Goal: Feedback & Contribution: Submit feedback/report problem

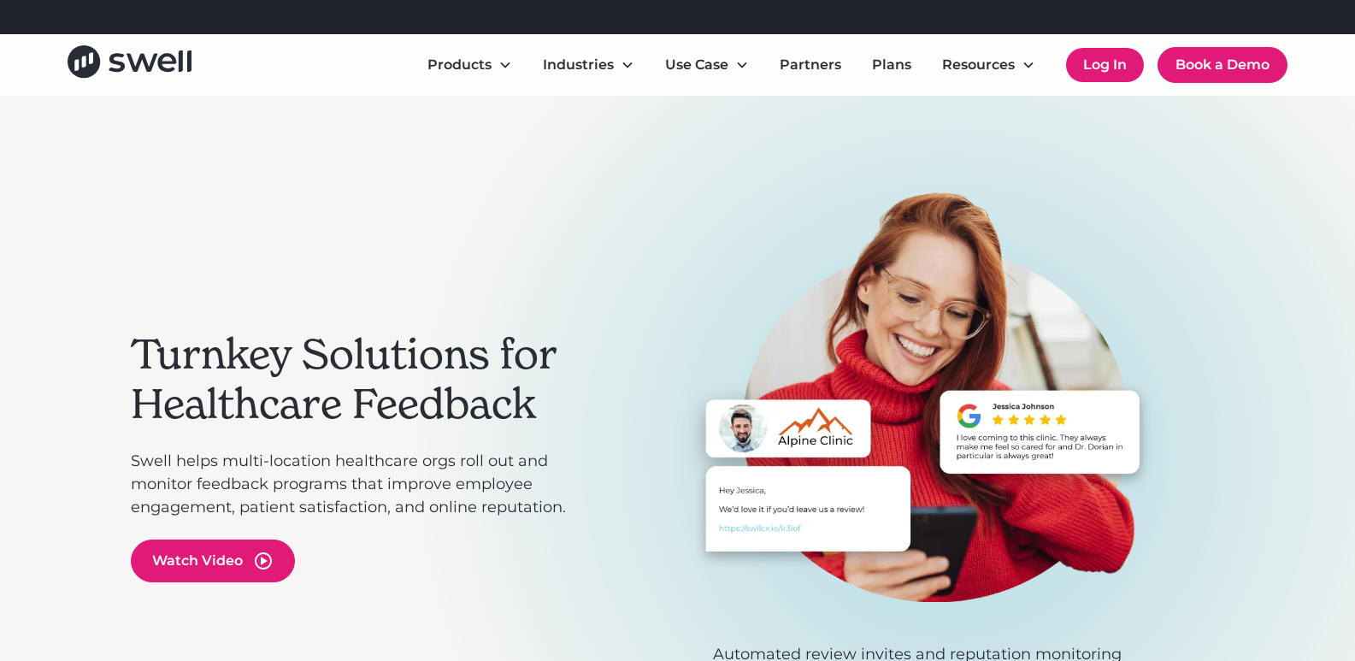
click at [1106, 68] on link "Log In" at bounding box center [1105, 65] width 78 height 34
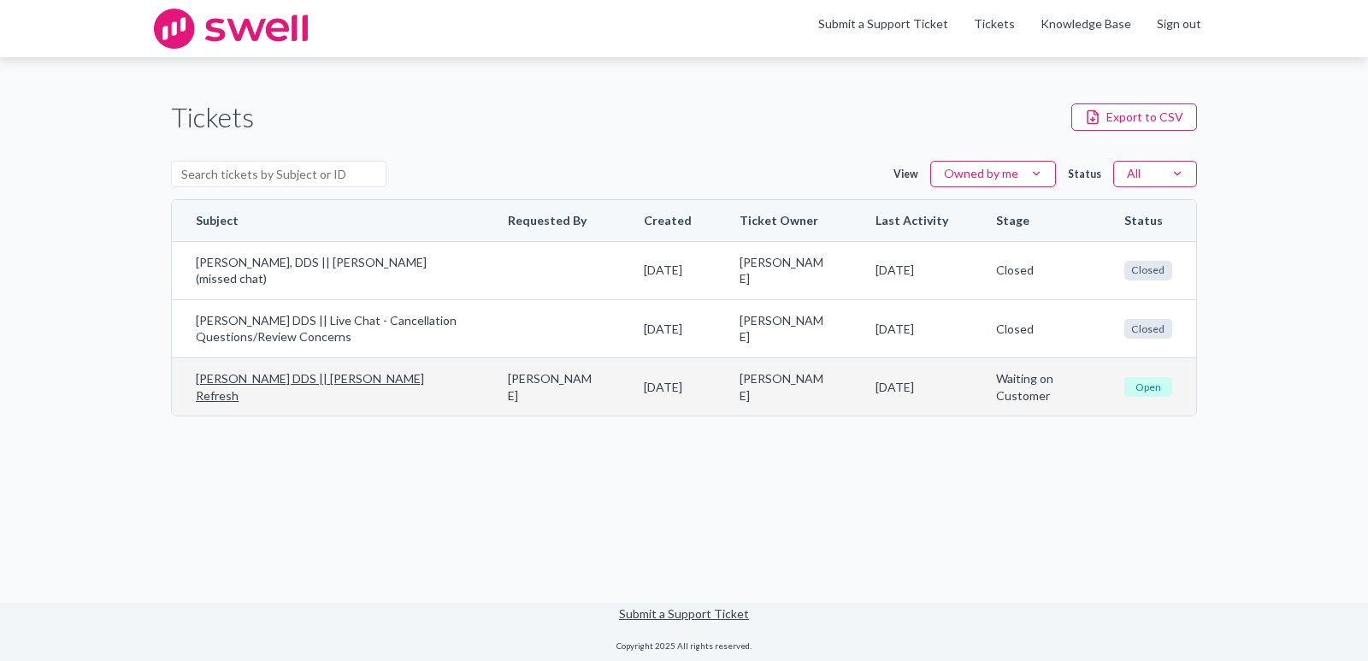
click at [1145, 385] on span "Open" at bounding box center [1148, 387] width 48 height 20
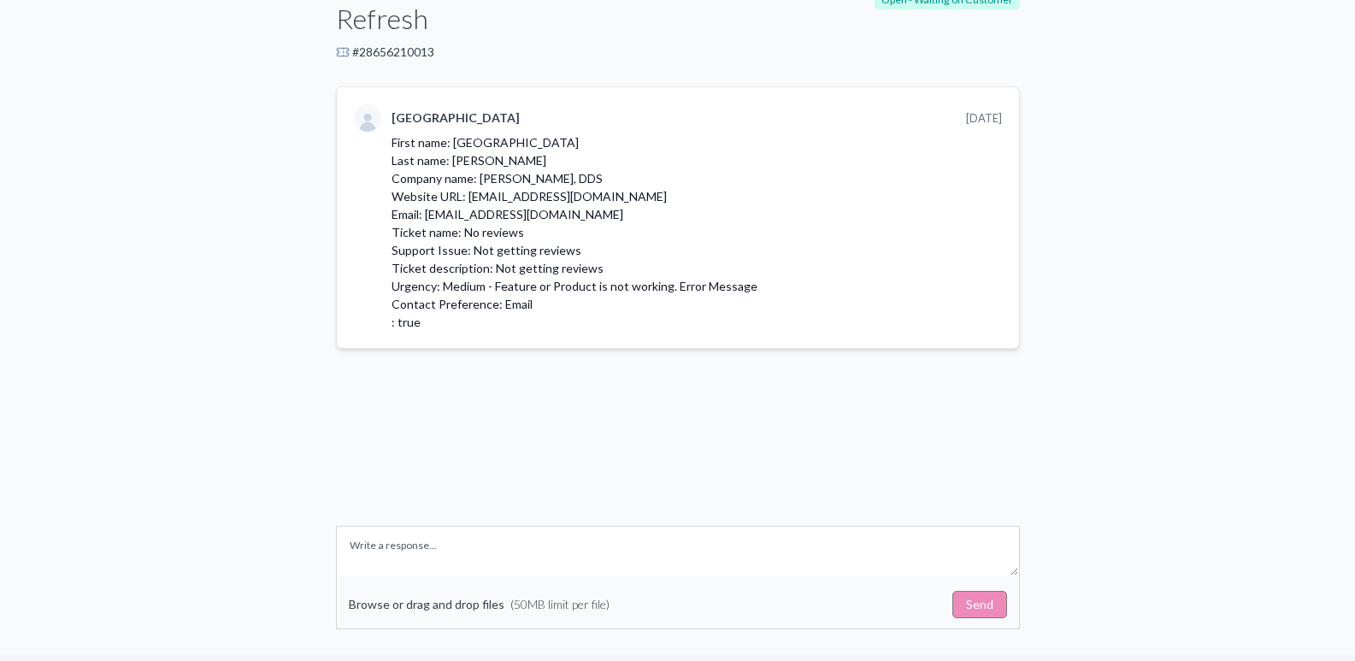
scroll to position [186, 0]
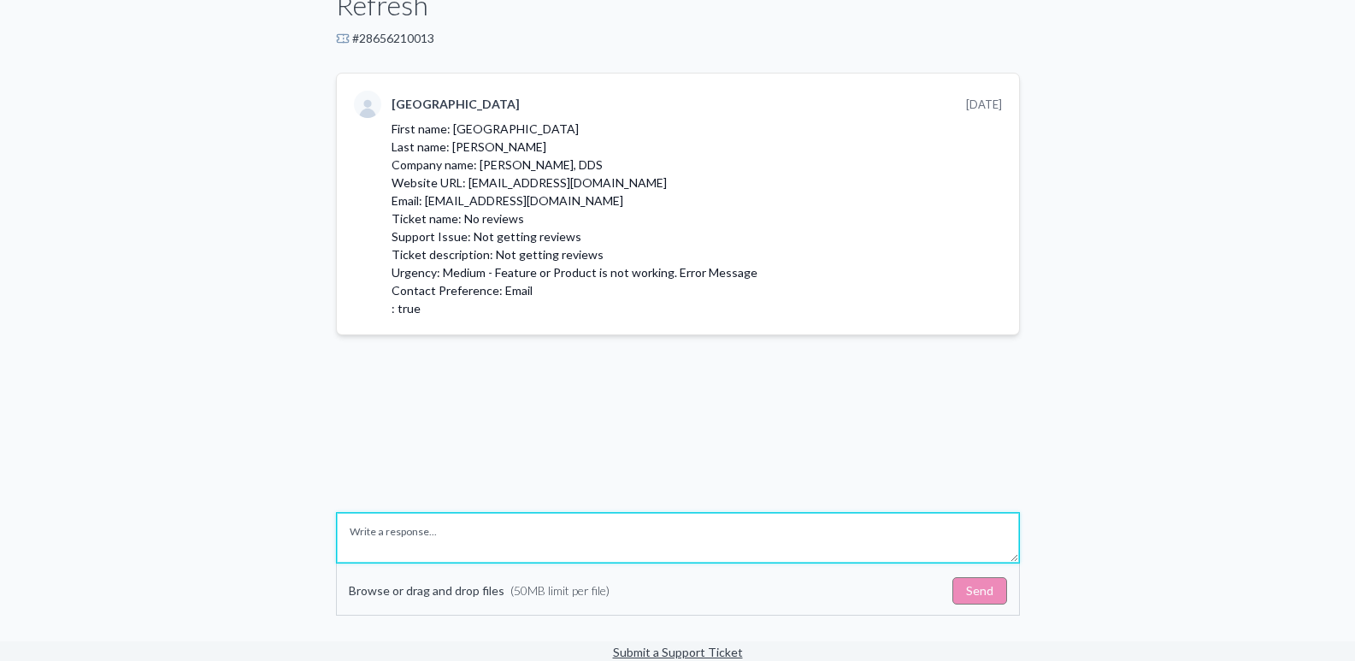
drag, startPoint x: 639, startPoint y: 491, endPoint x: 853, endPoint y: 503, distance: 214.0
click at [648, 513] on textarea "Write a response" at bounding box center [678, 538] width 682 height 50
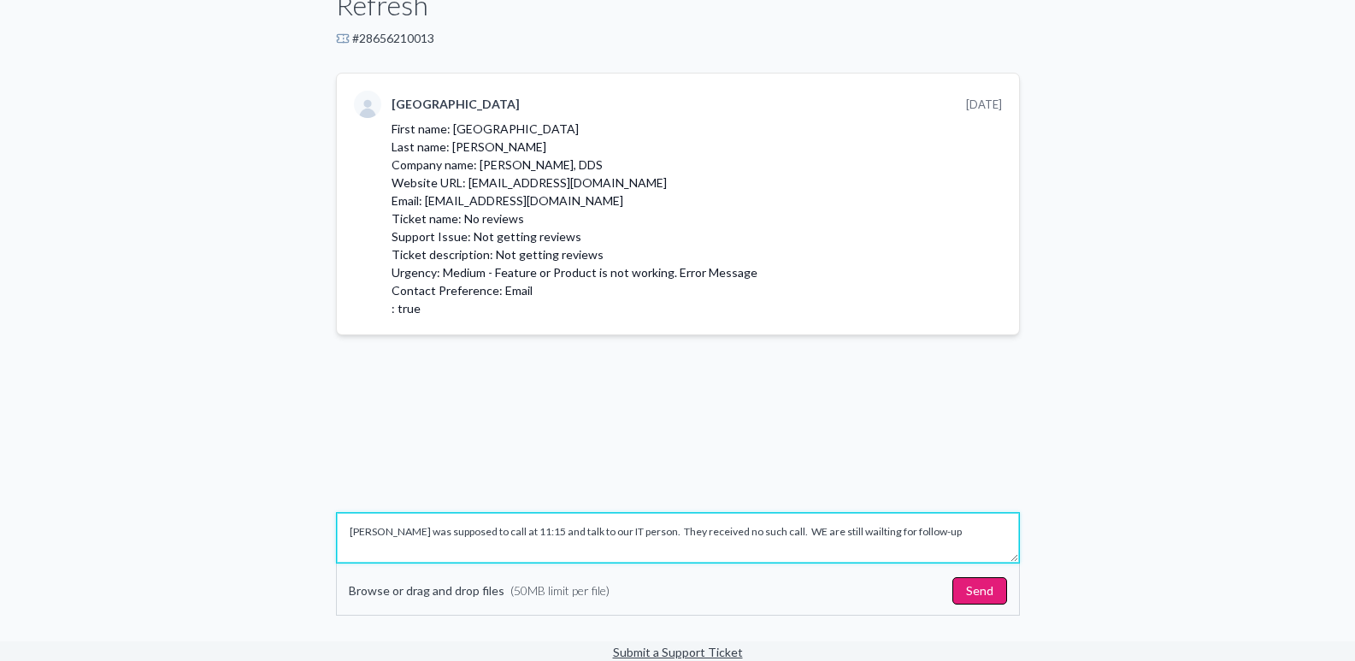
click at [825, 513] on textarea "Swell was supposed to call at 11:15 and talk to our IT person. They received no…" at bounding box center [678, 538] width 682 height 50
type textarea "Swell was supposed to call at 11:15 and talk to our IT person. They received no…"
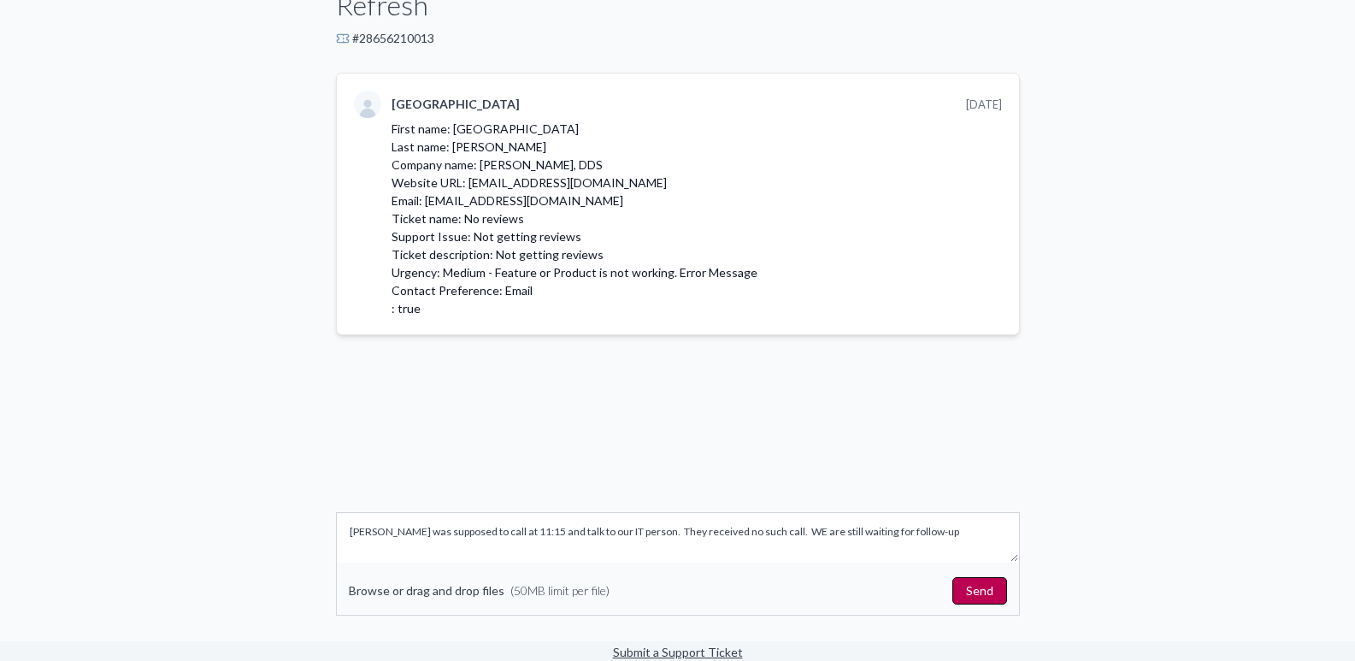
click at [996, 577] on button "Send" at bounding box center [979, 590] width 55 height 27
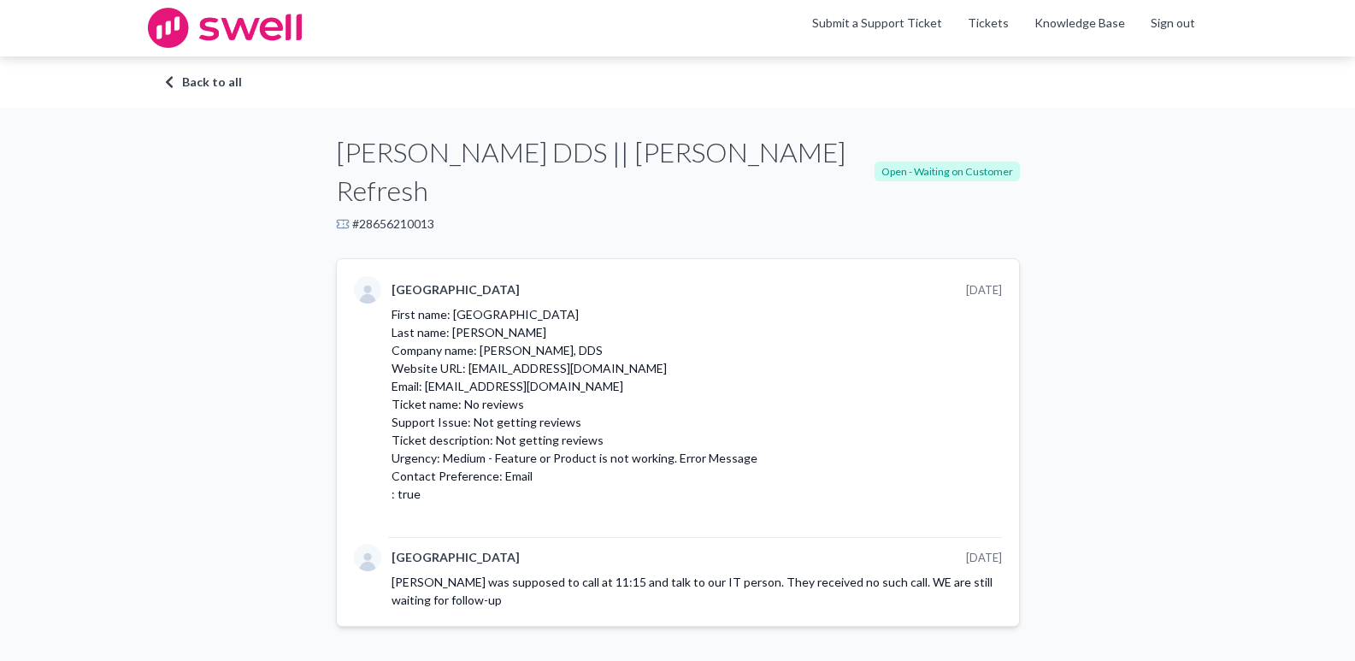
scroll to position [0, 0]
click at [903, 21] on link "Submit a Support Ticket" at bounding box center [877, 23] width 130 height 15
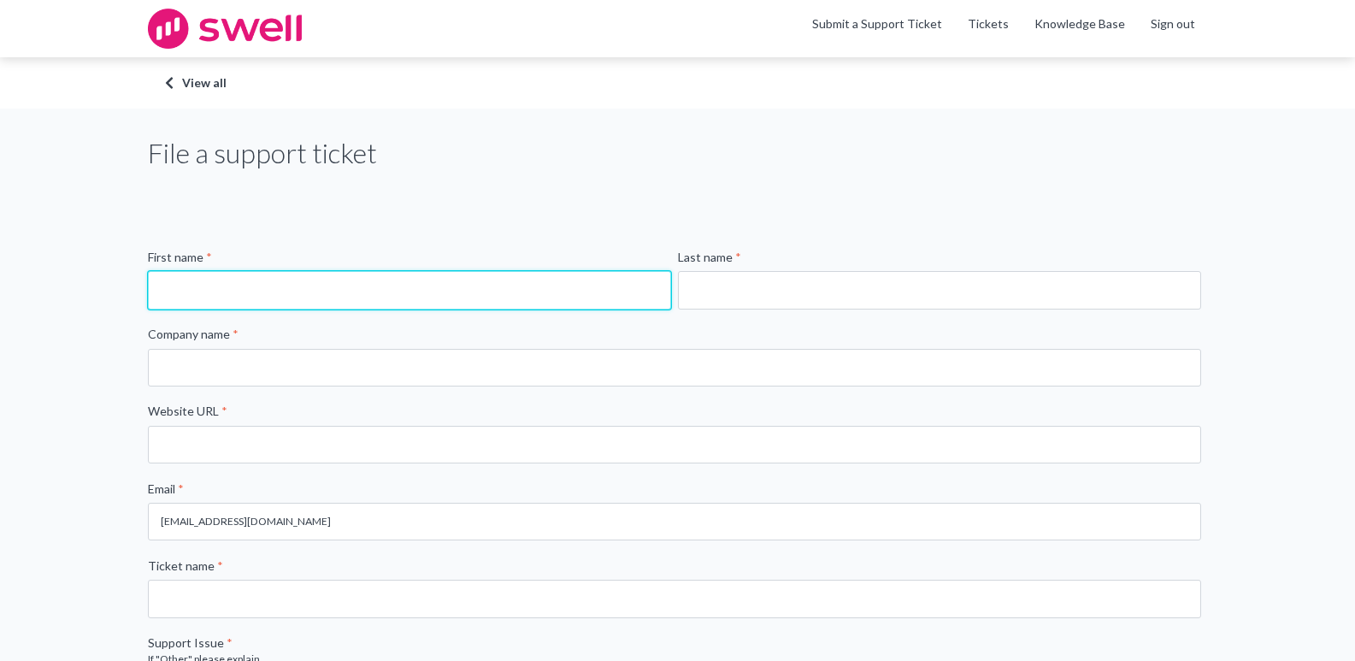
click at [450, 283] on input "First name *" at bounding box center [409, 290] width 523 height 38
type input "[GEOGRAPHIC_DATA]"
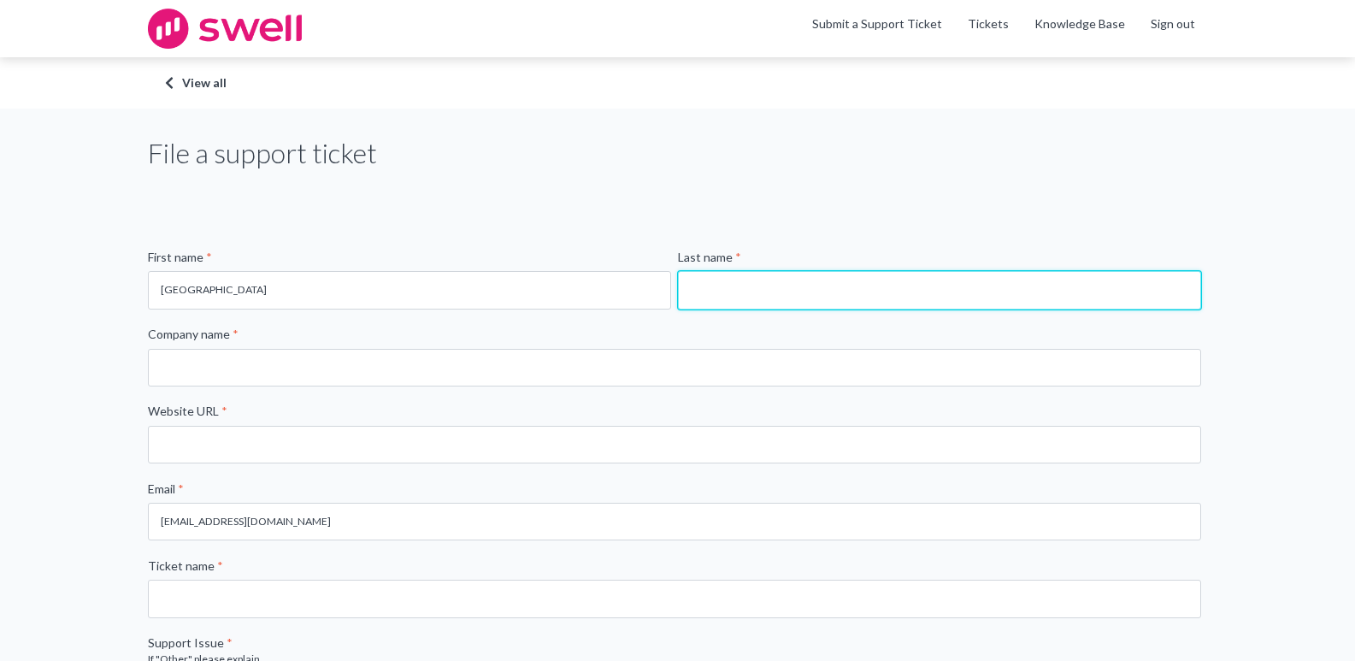
type input "[PERSON_NAME]"
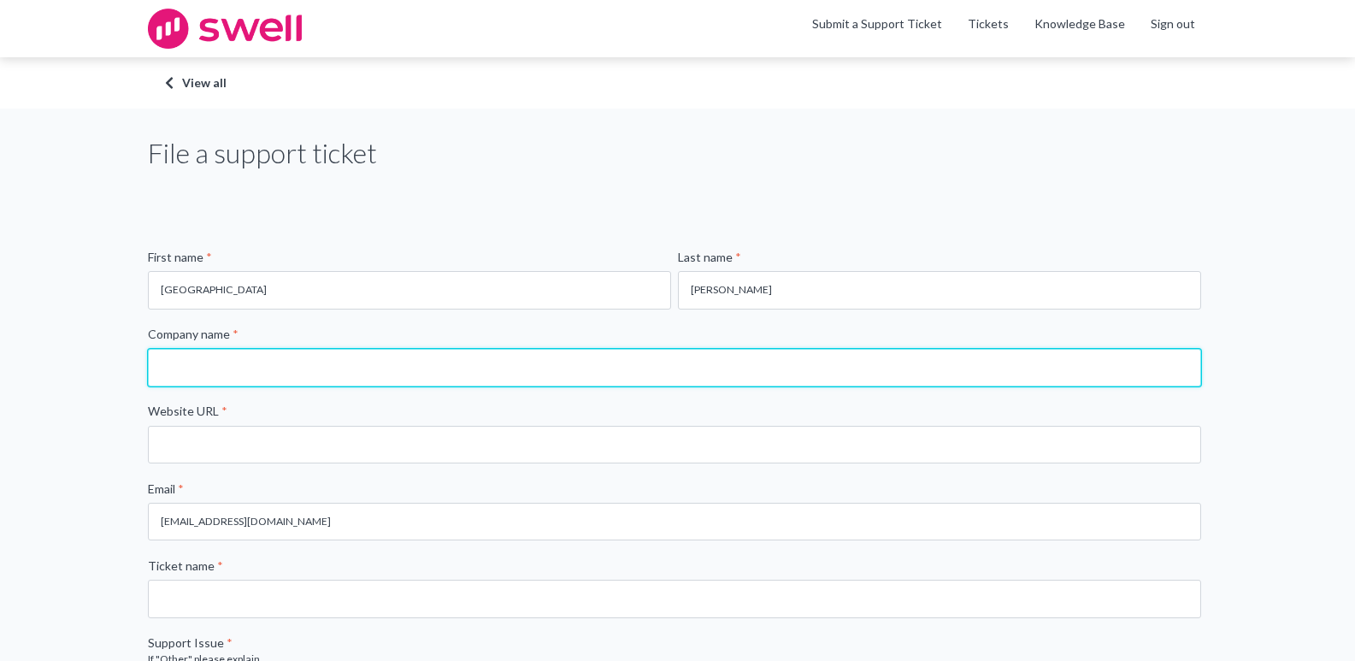
type input "[PERSON_NAME], DDS"
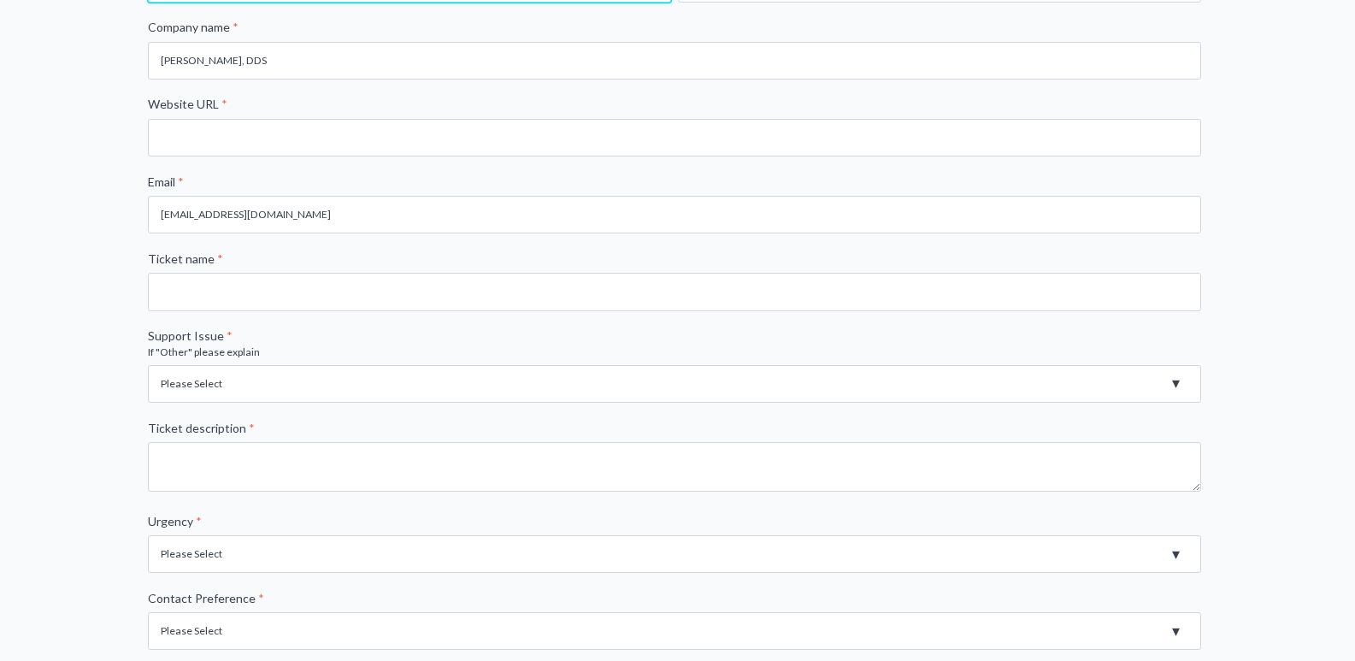
scroll to position [342, 0]
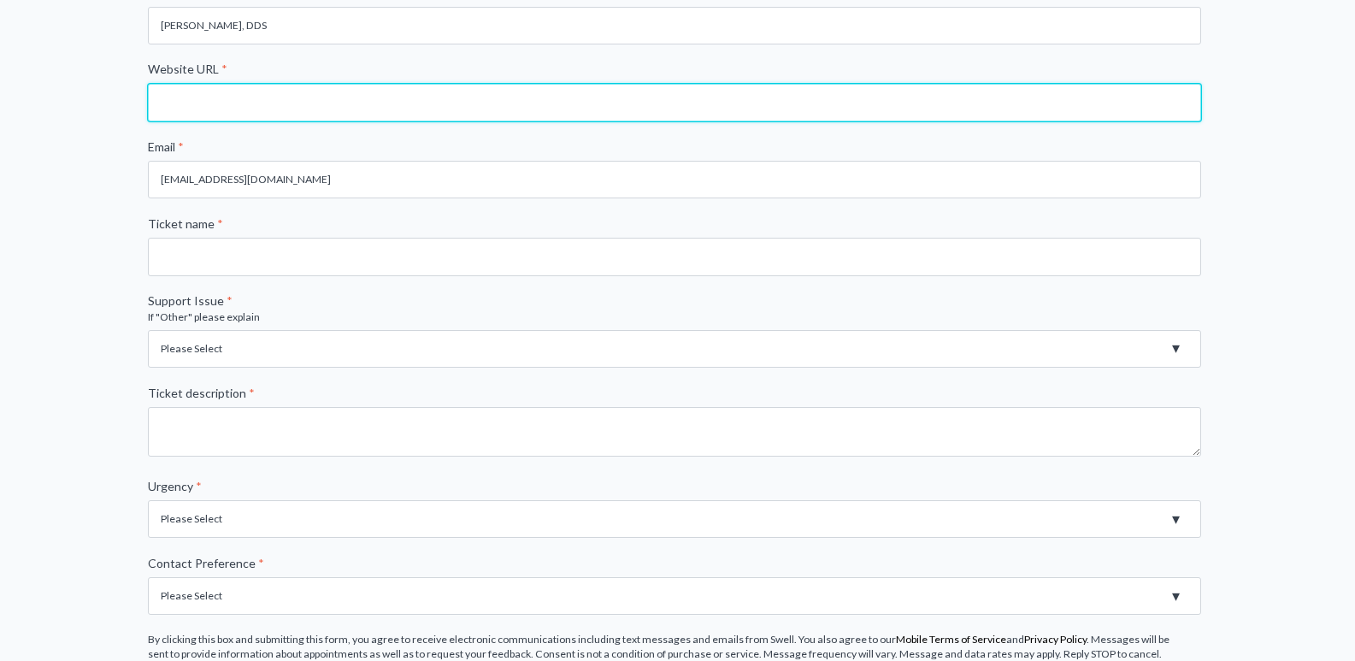
click at [713, 93] on input "Website URL *" at bounding box center [674, 103] width 1053 height 38
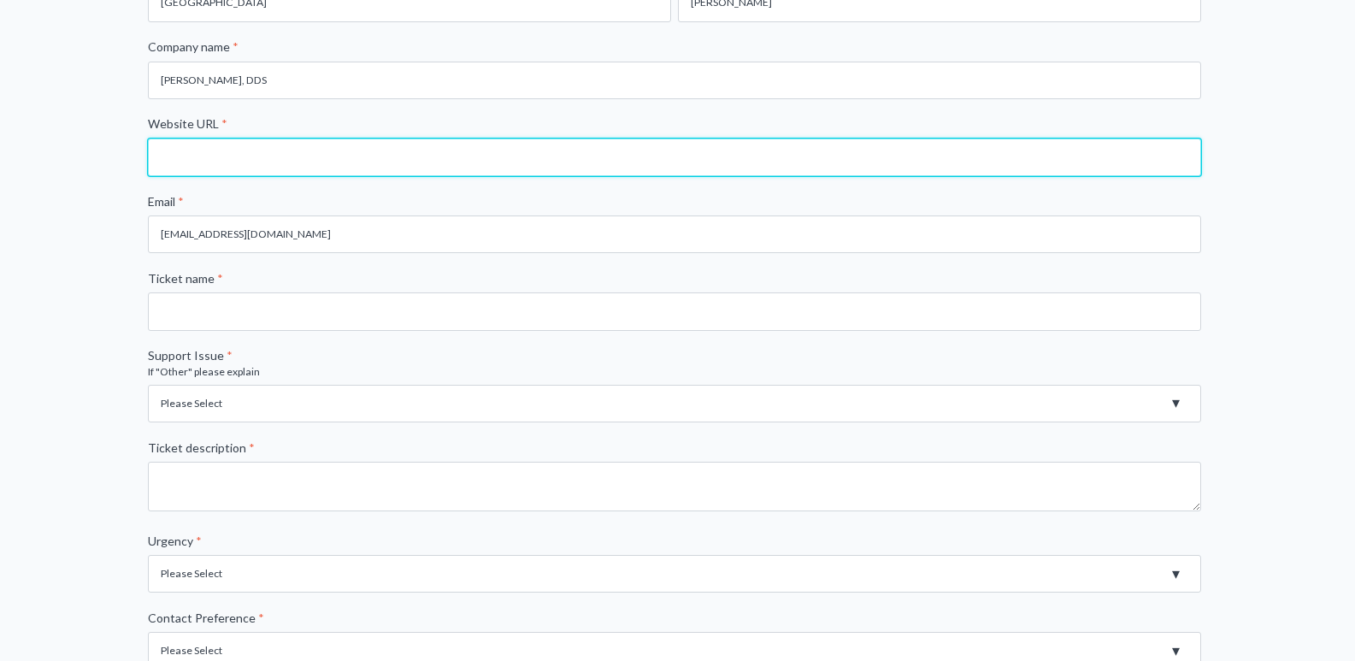
scroll to position [256, 0]
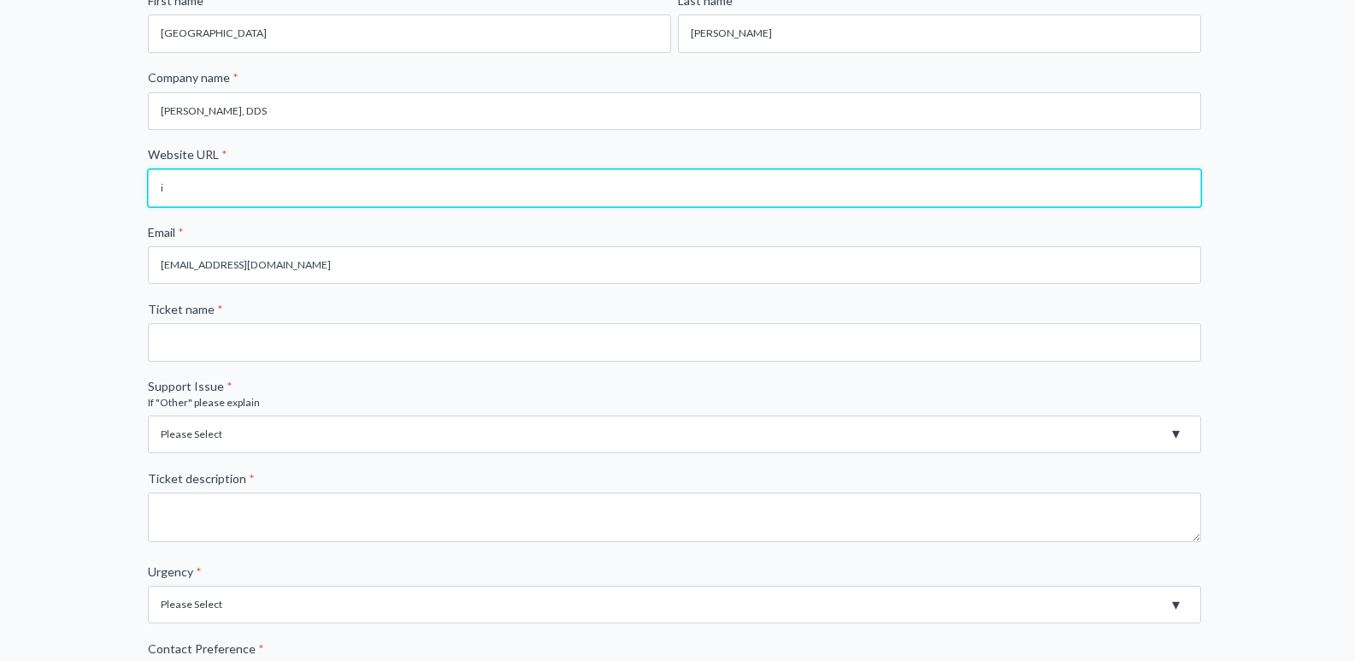
type input "[EMAIL_ADDRESS][DOMAIN_NAME]"
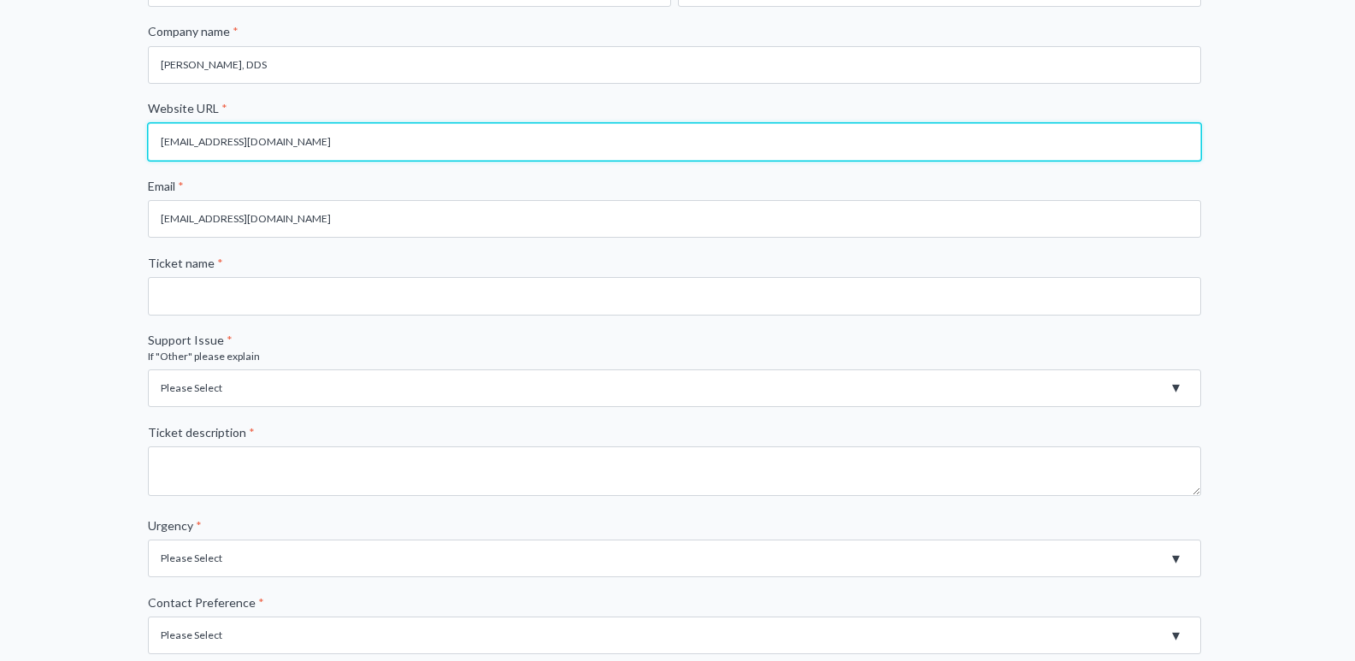
scroll to position [342, 0]
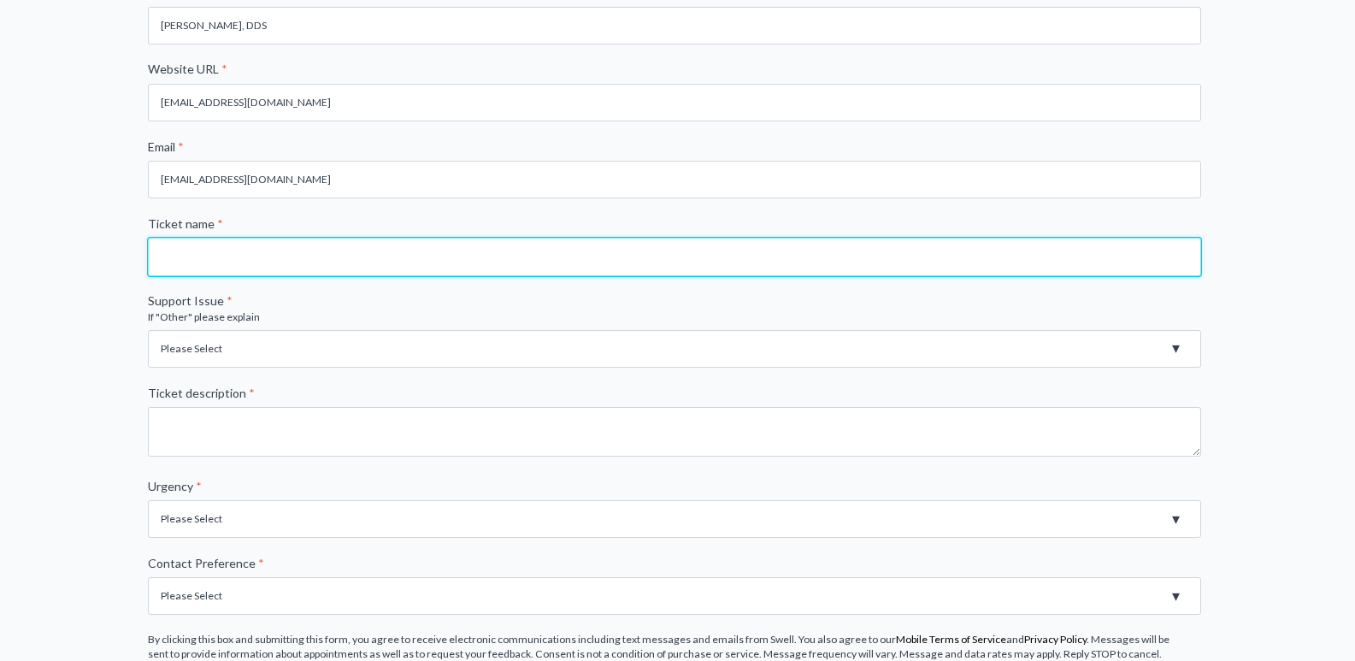
click at [353, 258] on input "Ticket name *" at bounding box center [674, 257] width 1053 height 38
type input "No reviews"
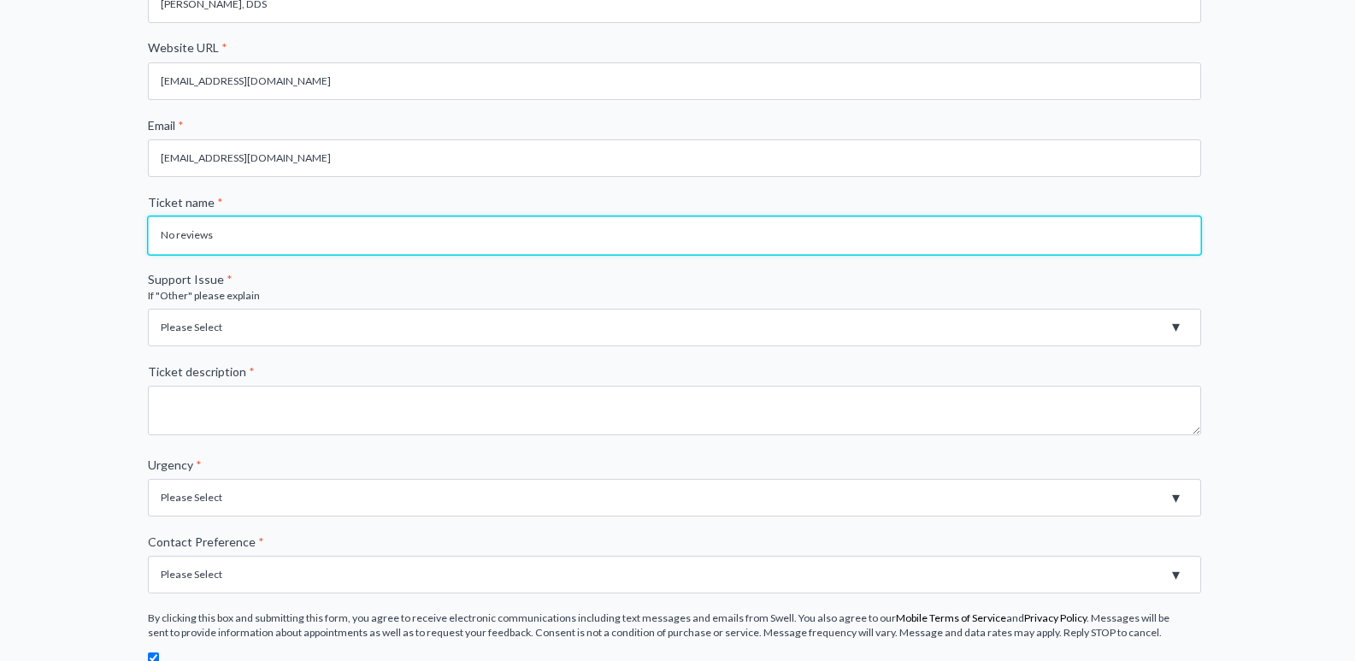
scroll to position [427, 0]
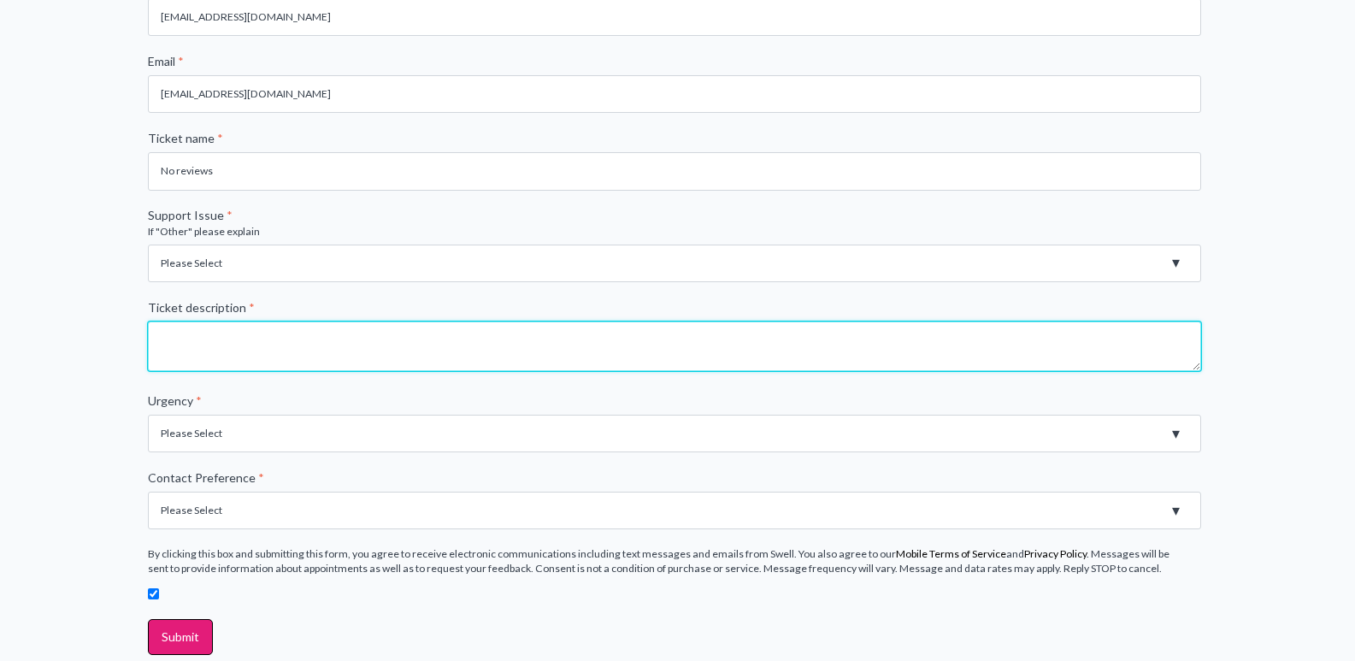
click at [285, 354] on textarea "Ticket description *" at bounding box center [674, 346] width 1053 height 50
click at [201, 340] on textarea "no followup" at bounding box center [674, 346] width 1053 height 50
click at [225, 343] on textarea "no follow-up" at bounding box center [674, 346] width 1053 height 50
click at [328, 338] on textarea "no follow-up on phone call to our IT prson" at bounding box center [674, 346] width 1053 height 50
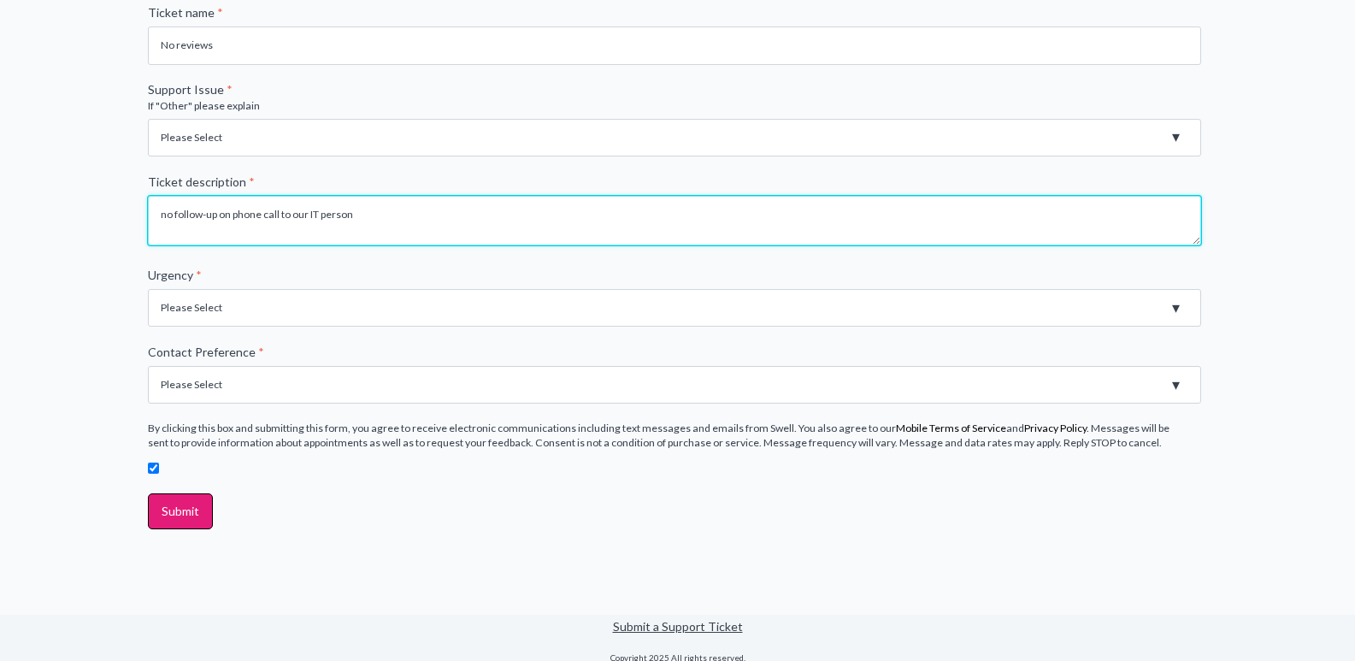
scroll to position [565, 0]
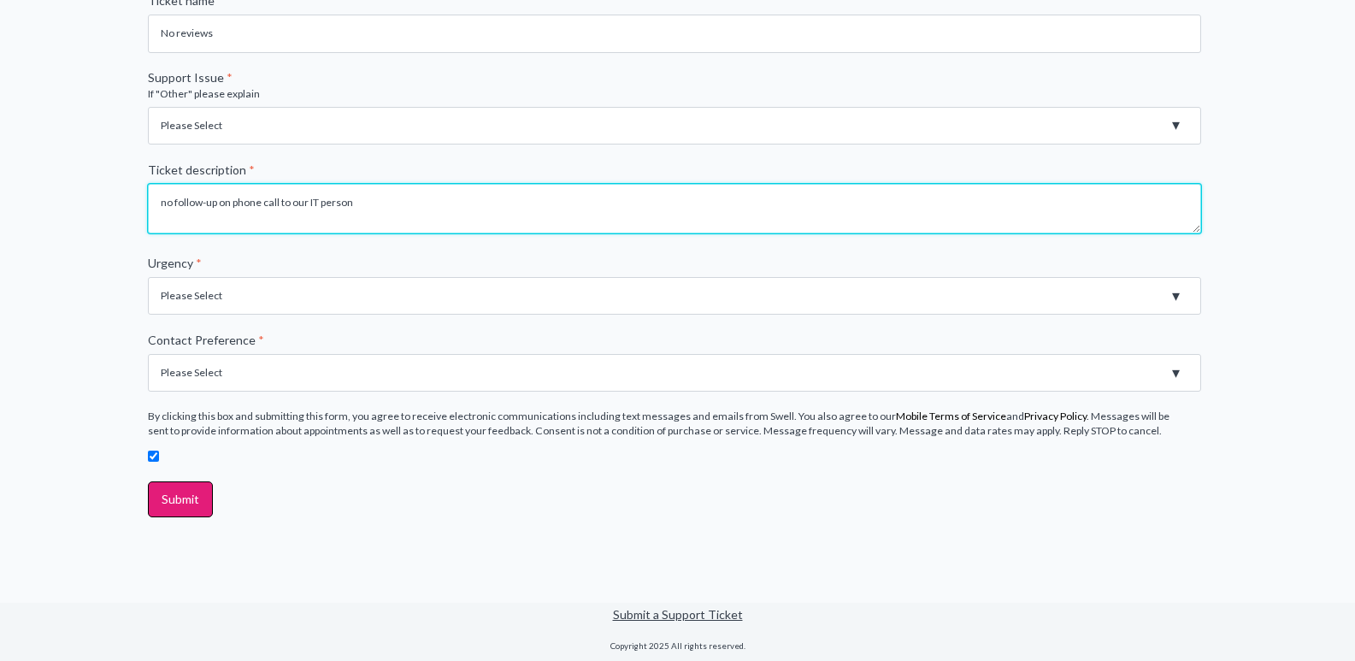
type textarea "no follow-up on phone call to our IT person"
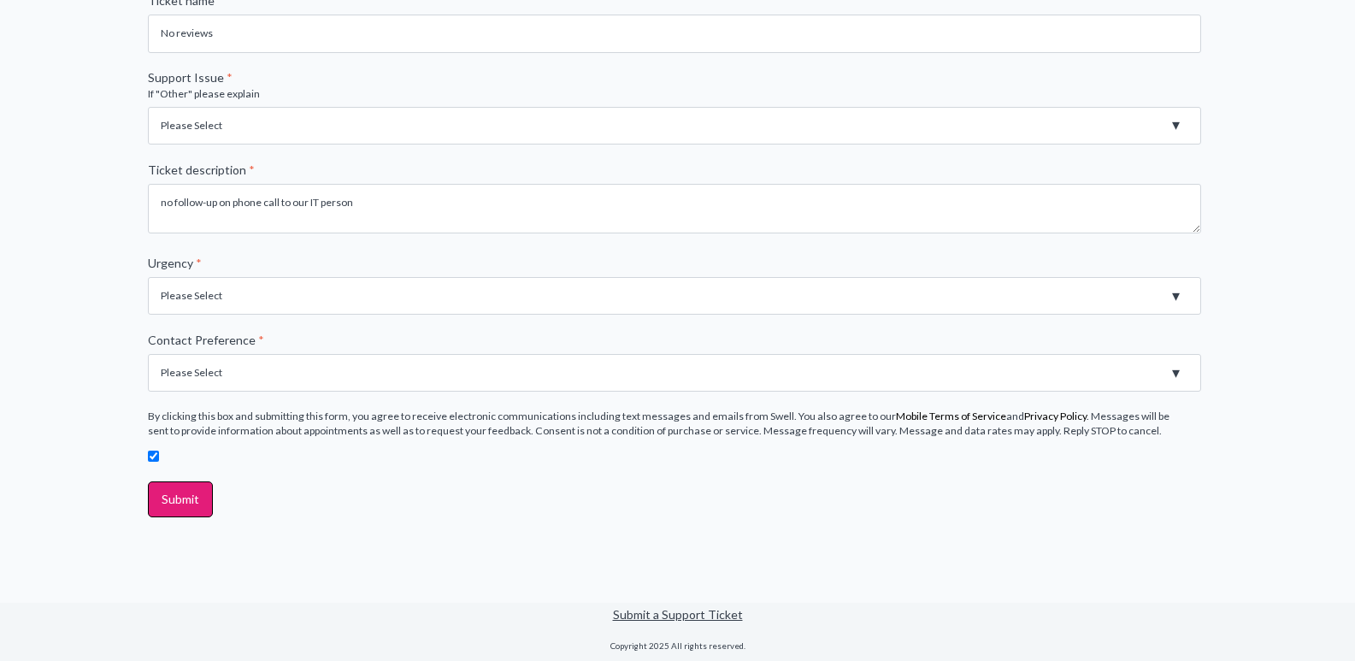
click at [426, 299] on select "Please Select High - Outage - Issue is critically impacting or preventing use o…" at bounding box center [674, 296] width 1053 height 38
select select "Medium - Feature or Product is not working. Error Message"
click at [148, 277] on select "Please Select High - Outage - Issue is critically impacting or preventing use o…" at bounding box center [674, 296] width 1053 height 38
click at [309, 374] on select "Please Select Email Phone" at bounding box center [674, 373] width 1053 height 38
select select "Phone"
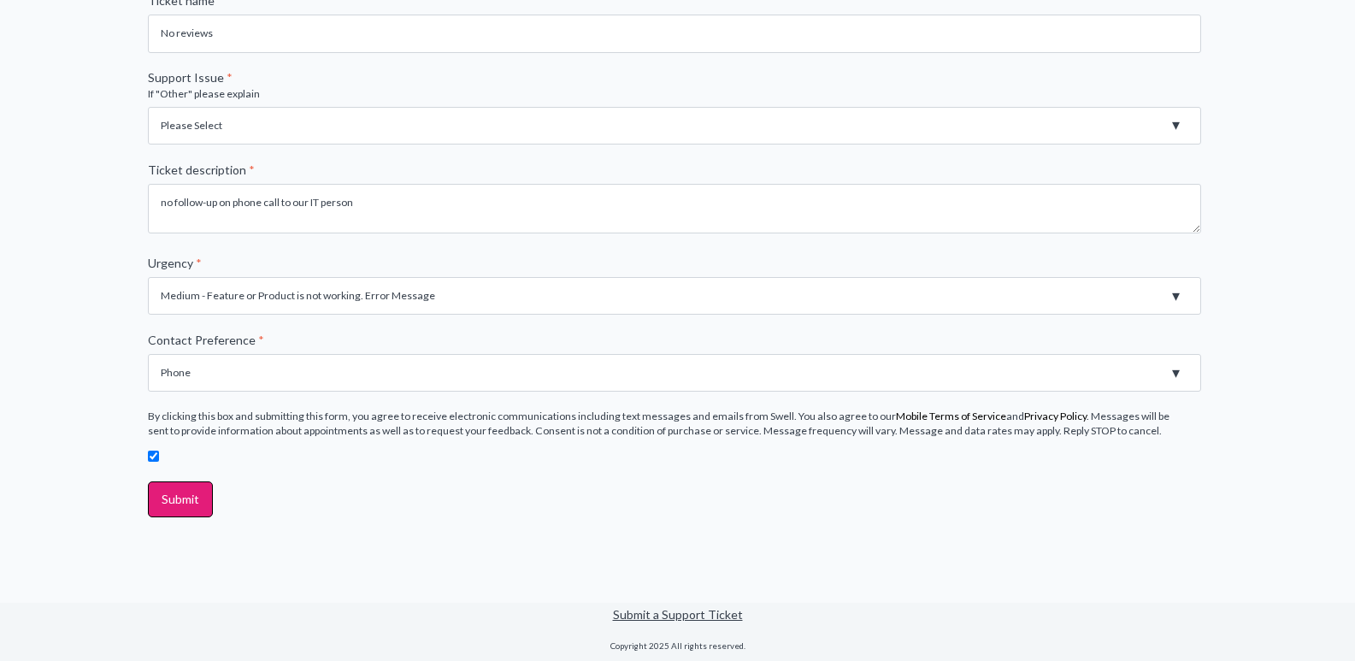
click at [148, 354] on select "Please Select Email Phone" at bounding box center [674, 373] width 1053 height 38
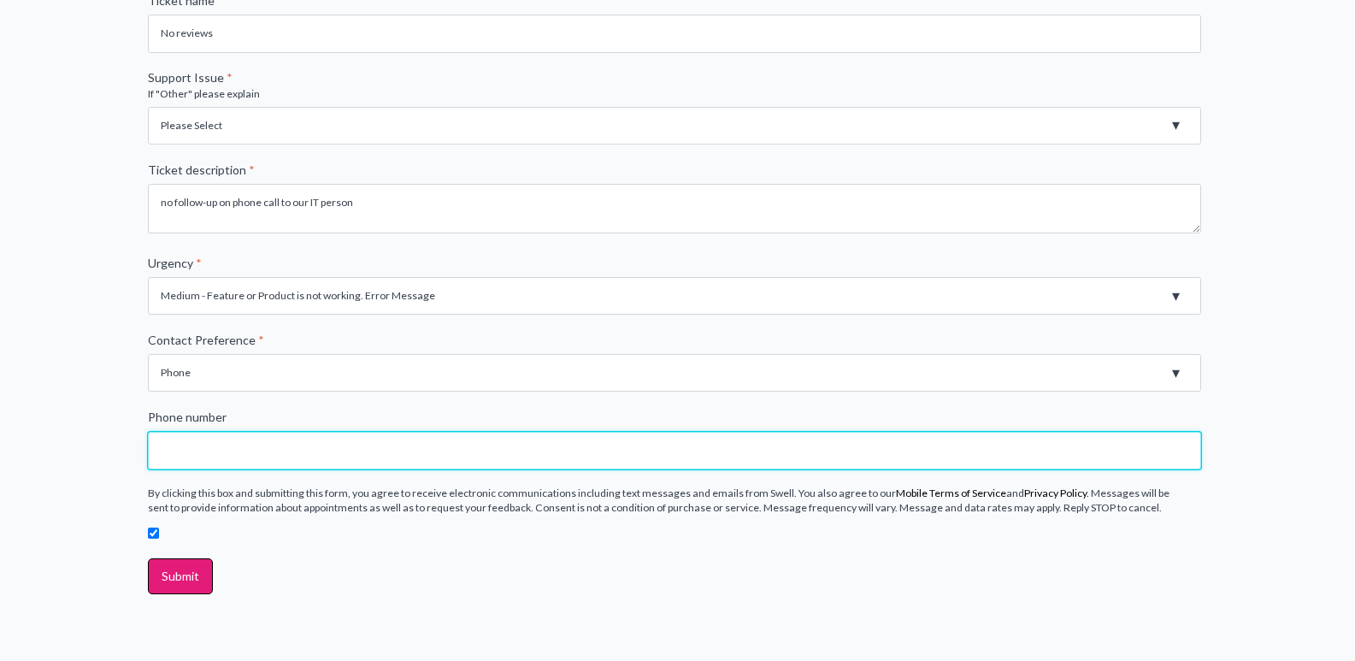
click at [527, 450] on input "Phone number" at bounding box center [674, 451] width 1053 height 38
type input "14158921564"
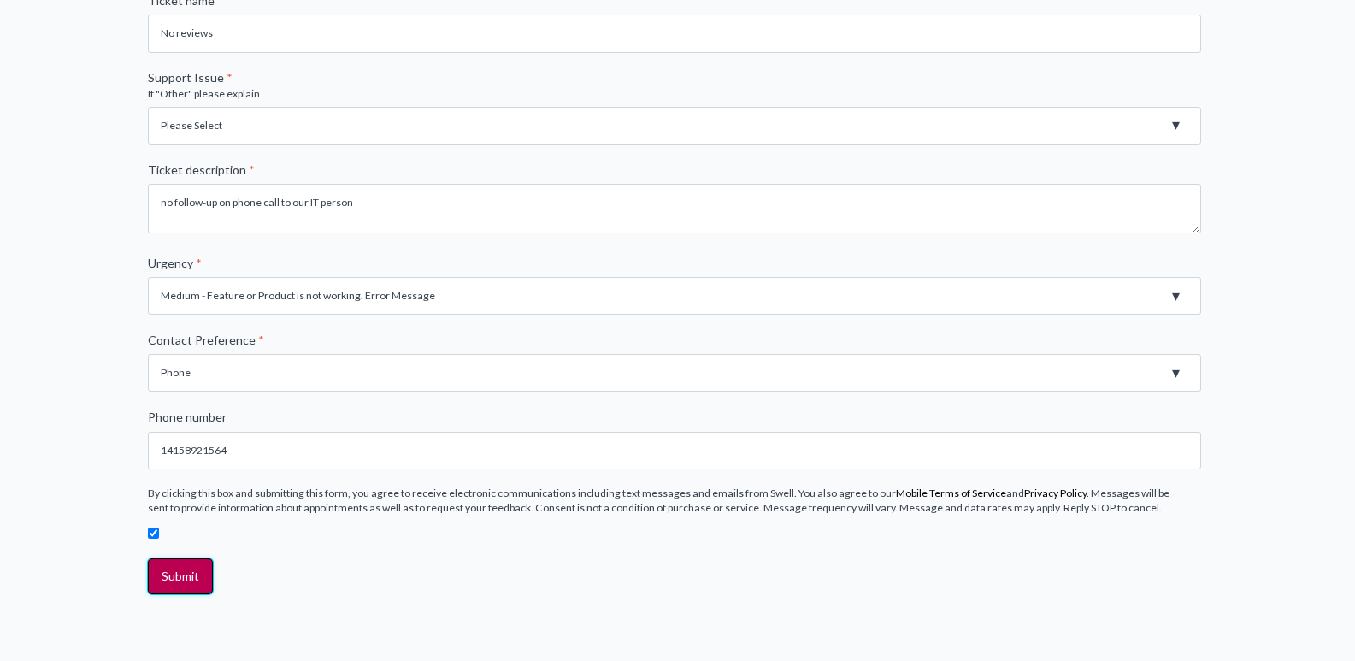
click at [168, 572] on input "Submit" at bounding box center [180, 576] width 65 height 36
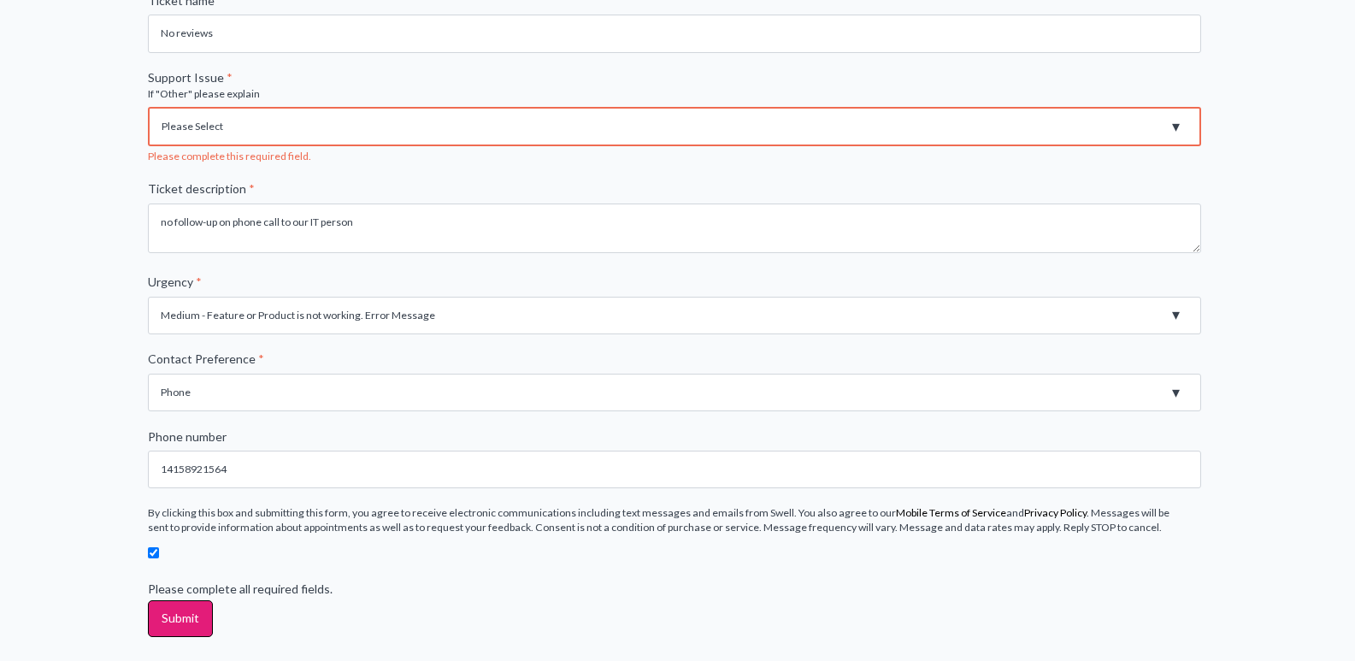
click at [1174, 124] on select "Please Select Registration for Business Texting (TCR) Review Invites Not Sendin…" at bounding box center [674, 126] width 1053 height 39
select select "Not getting reviews"
click at [148, 107] on select "Please Select Registration for Business Texting (TCR) Review Invites Not Sendin…" at bounding box center [674, 126] width 1053 height 39
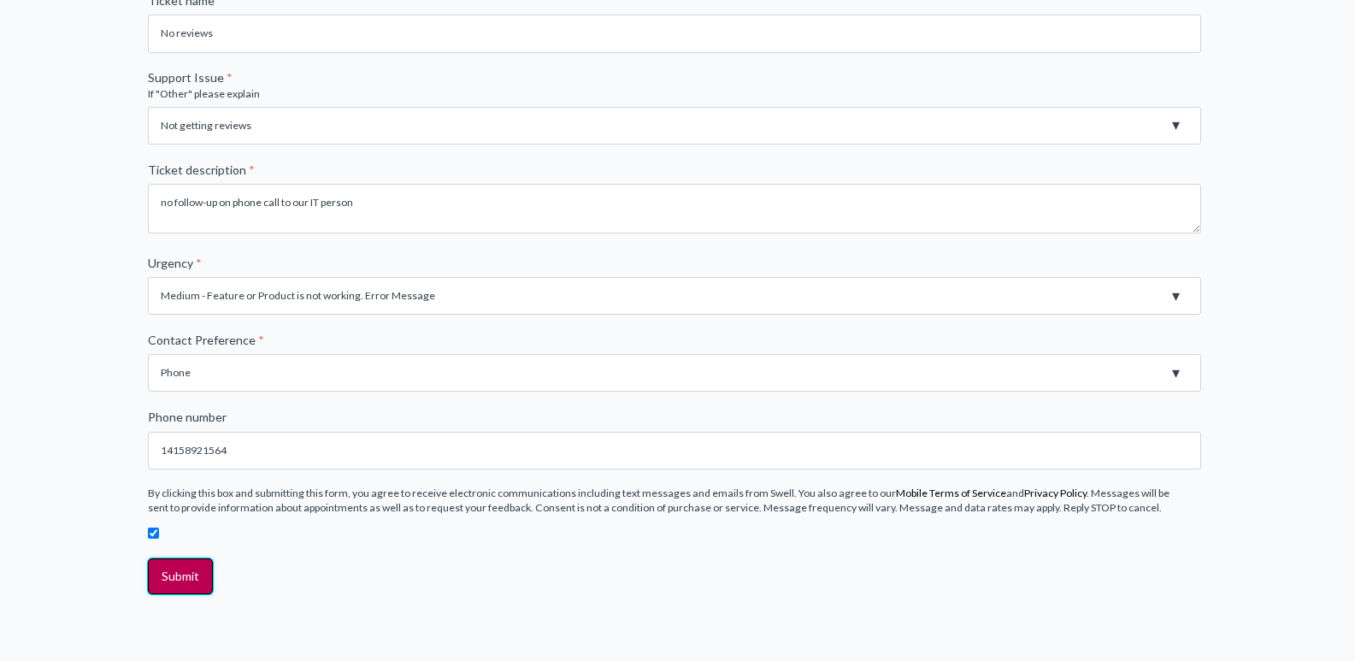
click at [167, 587] on input "Submit" at bounding box center [180, 576] width 65 height 36
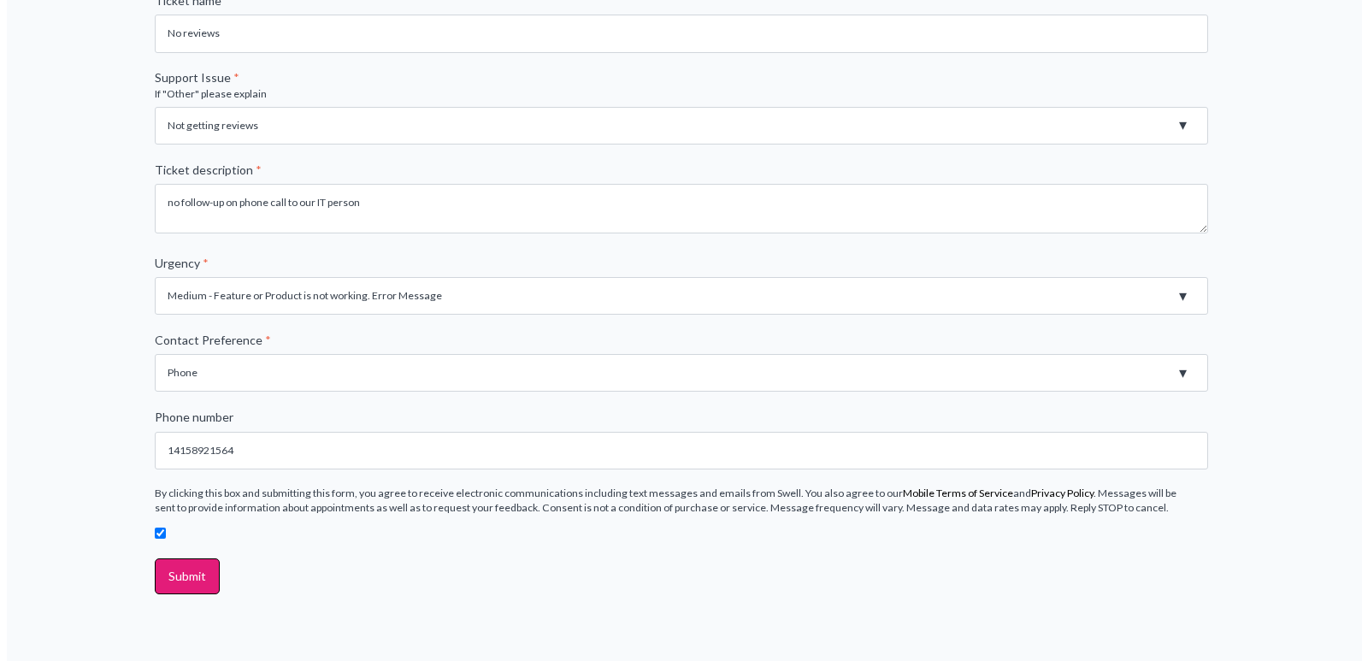
scroll to position [0, 0]
